Goal: Use online tool/utility

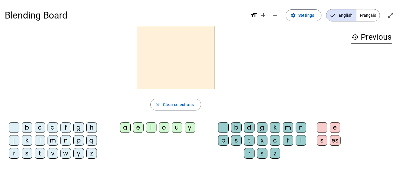
click at [27, 125] on div "b" at bounding box center [27, 127] width 11 height 11
click at [164, 126] on div "o" at bounding box center [164, 127] width 11 height 11
click at [302, 140] on div "l" at bounding box center [301, 140] width 11 height 11
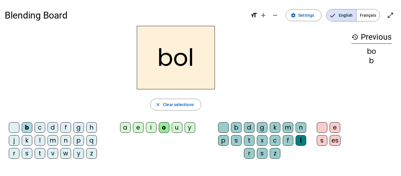
click at [371, 13] on span "Français" at bounding box center [368, 15] width 23 height 12
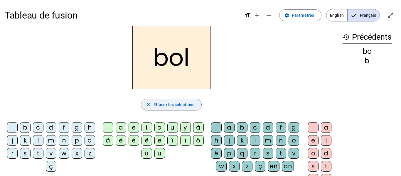
click at [167, 100] on span "button" at bounding box center [171, 104] width 60 height 14
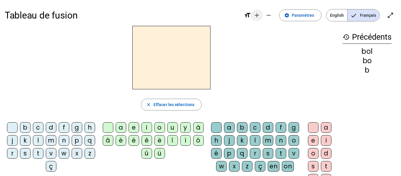
click at [259, 14] on mat-icon "add" at bounding box center [256, 15] width 7 height 7
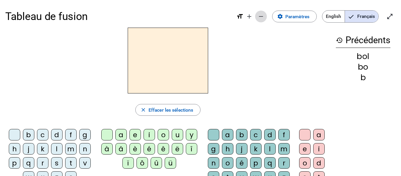
click at [260, 15] on mat-icon "remove" at bounding box center [261, 16] width 7 height 7
